Goal: Contribute content: Contribute content

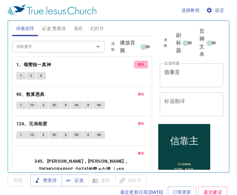
click at [138, 65] on span "删除" at bounding box center [141, 65] width 7 height 6
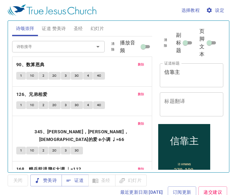
click at [138, 65] on span "删除" at bounding box center [141, 65] width 7 height 6
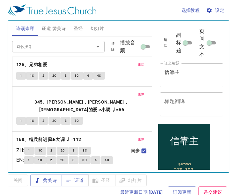
click at [137, 65] on button "删除" at bounding box center [141, 65] width 14 height 8
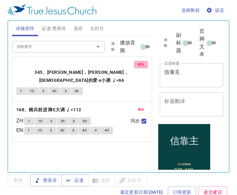
click at [137, 65] on button "删除" at bounding box center [141, 65] width 14 height 8
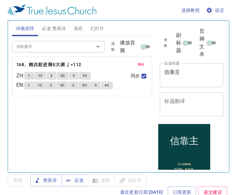
click at [137, 65] on button "删除" at bounding box center [141, 65] width 14 height 8
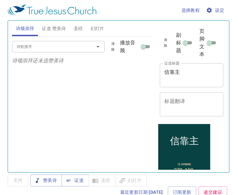
click at [49, 45] on input "诗歌搜寻" at bounding box center [49, 46] width 70 height 7
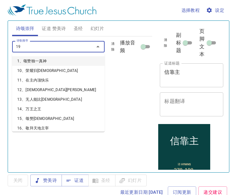
type input "196"
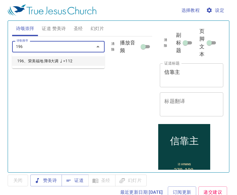
click at [47, 58] on li "196、荣美福地 降B大调 ♩=112" at bounding box center [58, 61] width 93 height 10
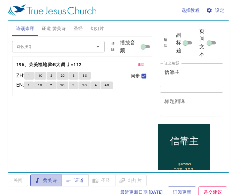
click at [52, 179] on span "赞美诗" at bounding box center [45, 180] width 21 height 8
click at [63, 48] on input "诗歌搜寻" at bounding box center [49, 46] width 70 height 7
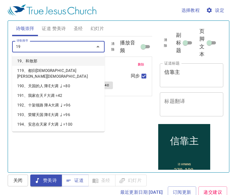
type input "198"
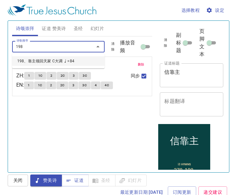
click at [29, 61] on li "198、靠主领回天家 C大调 ♩=84" at bounding box center [58, 61] width 93 height 10
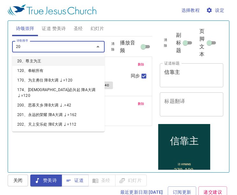
type input "202"
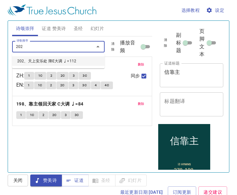
click at [57, 63] on li "202、天上安乐处 降E大调 ♩=112" at bounding box center [58, 61] width 93 height 10
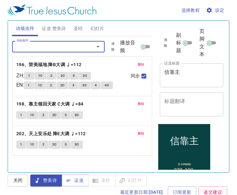
click at [51, 26] on span "证道 赞美诗" at bounding box center [54, 29] width 24 height 8
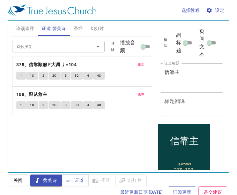
click at [141, 62] on span "删除" at bounding box center [141, 65] width 7 height 6
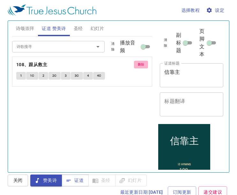
click at [142, 62] on span "删除" at bounding box center [141, 65] width 7 height 6
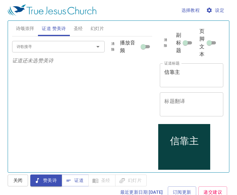
click at [87, 50] on div at bounding box center [93, 46] width 17 height 9
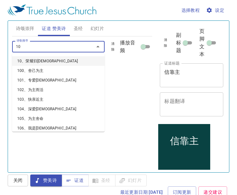
type input "101"
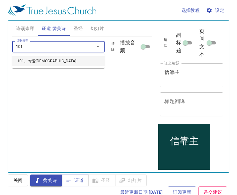
click at [44, 63] on li "101、专爱耶稣" at bounding box center [58, 61] width 93 height 10
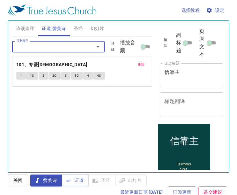
click at [55, 46] on input "诗歌搜寻" at bounding box center [49, 46] width 70 height 7
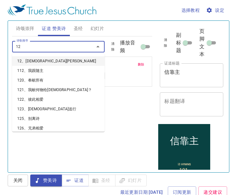
type input "122"
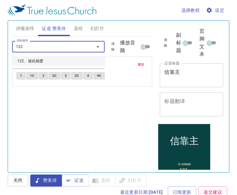
click at [33, 62] on li "122、彼此相爱" at bounding box center [58, 61] width 93 height 10
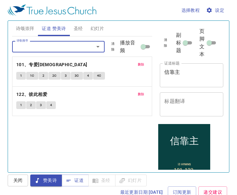
click at [29, 27] on span "诗颂崇拜" at bounding box center [25, 29] width 19 height 8
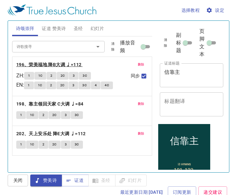
click at [48, 63] on b "196、荣美福地 降B大调 ♩=112" at bounding box center [48, 65] width 65 height 8
click at [56, 28] on span "证道 赞美诗" at bounding box center [54, 29] width 24 height 8
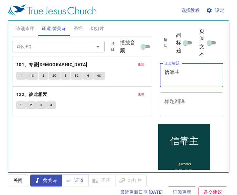
drag, startPoint x: 192, startPoint y: 74, endPoint x: 142, endPoint y: 68, distance: 50.5
click at [142, 68] on div "诗颂崇拜 证道 赞美诗 圣经 幻灯片 诗歌搜寻 诗歌搜寻 清除 播放音频 删除 196、荣美福地 降B大调 ♩=112 ZH : 1 1C 2 2C 3 3C…" at bounding box center [119, 93] width 218 height 151
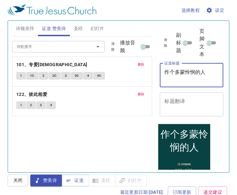
type textarea "作个多蒙怜悯的人"
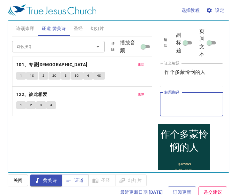
click at [188, 100] on textarea "标题翻译" at bounding box center [191, 104] width 55 height 12
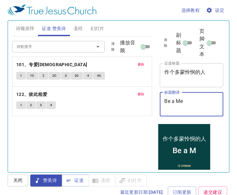
type textarea "Be a Mer"
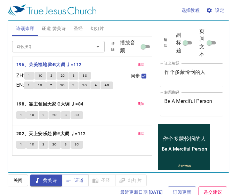
click at [62, 106] on b "198、靠主领回天家 C大调 ♩=84" at bounding box center [49, 104] width 67 height 8
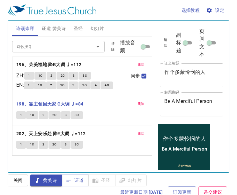
click at [59, 29] on span "证道 赞美诗" at bounding box center [54, 29] width 24 height 8
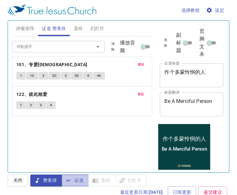
click at [0, 0] on span "证道" at bounding box center [0, 0] width 0 height 0
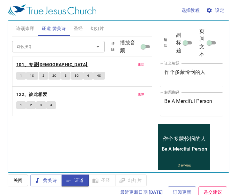
click at [35, 64] on b "101、专爱耶稣" at bounding box center [51, 65] width 71 height 8
click at [44, 61] on b "101、专爱[DEMOGRAPHIC_DATA]" at bounding box center [51, 65] width 71 height 8
click at [116, 80] on div "1 1C 2 2C 3 3C 4 4C" at bounding box center [82, 76] width 132 height 9
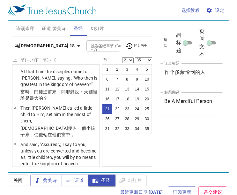
select select "21"
select select "35"
select select "27"
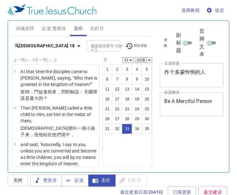
select select "33"
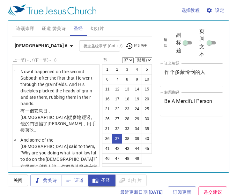
select select "37"
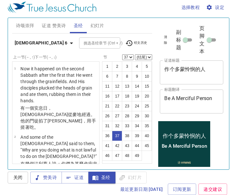
scroll to position [1629, 0]
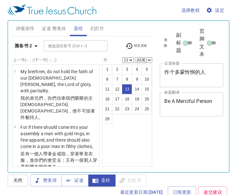
select select "13"
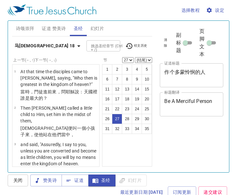
select select "27"
select select "35"
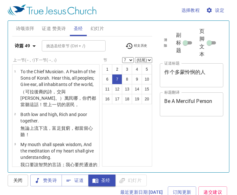
select select "7"
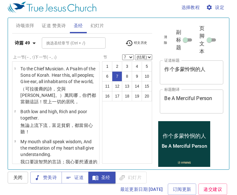
scroll to position [182, 0]
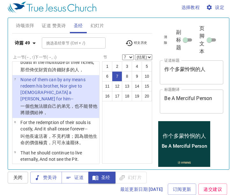
click at [52, 26] on span "证道 赞美诗" at bounding box center [54, 26] width 24 height 8
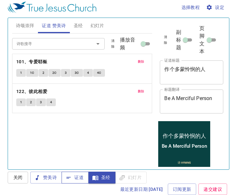
click at [84, 179] on button "证道" at bounding box center [75, 177] width 27 height 12
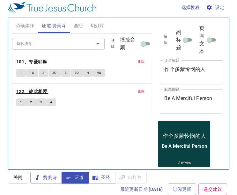
click at [27, 93] on b "122、彼此相爱" at bounding box center [31, 91] width 31 height 8
